Goal: Unclear: Unclear

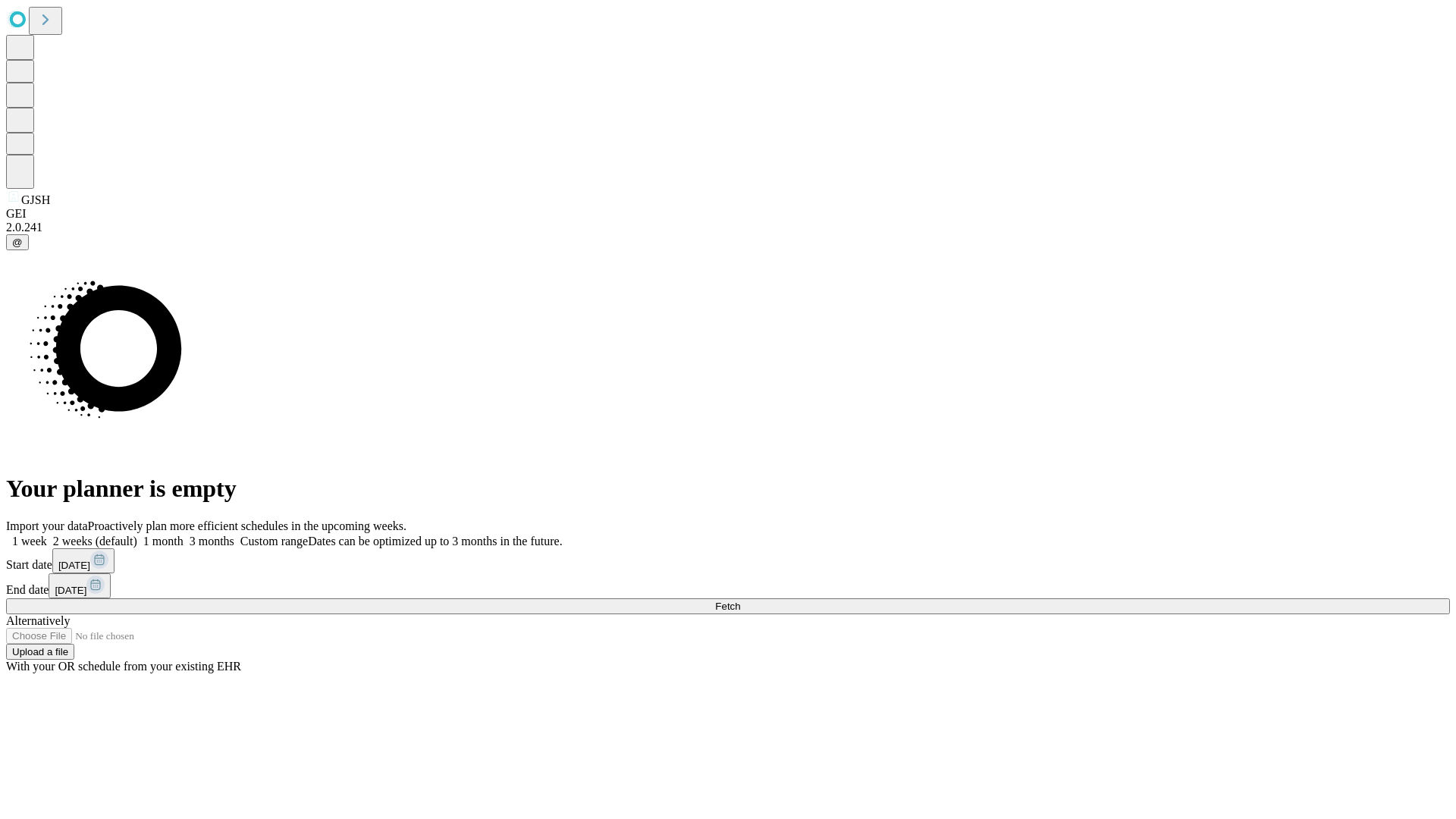
click at [741, 601] on span "Fetch" at bounding box center [728, 606] width 25 height 12
